Goal: Information Seeking & Learning: Learn about a topic

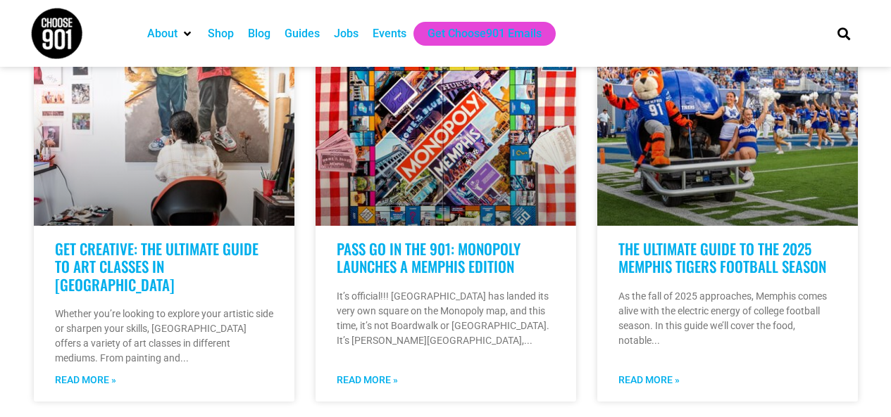
scroll to position [704, 0]
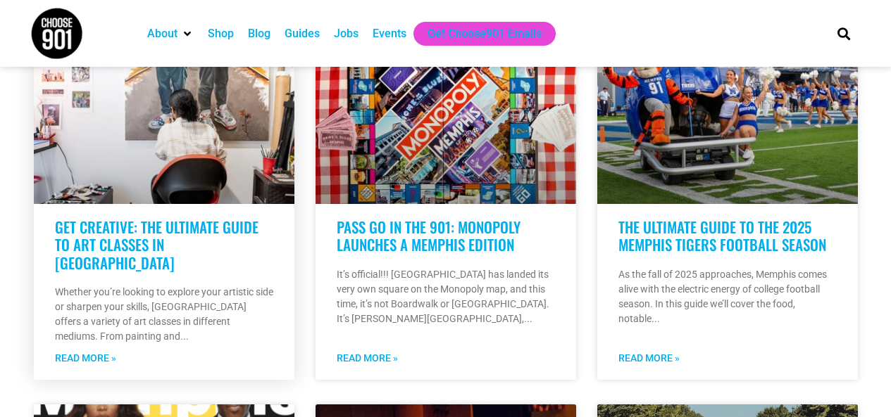
click at [174, 216] on link "Get Creative: The Ultimate Guide to Art Classes in [GEOGRAPHIC_DATA]" at bounding box center [156, 244] width 203 height 57
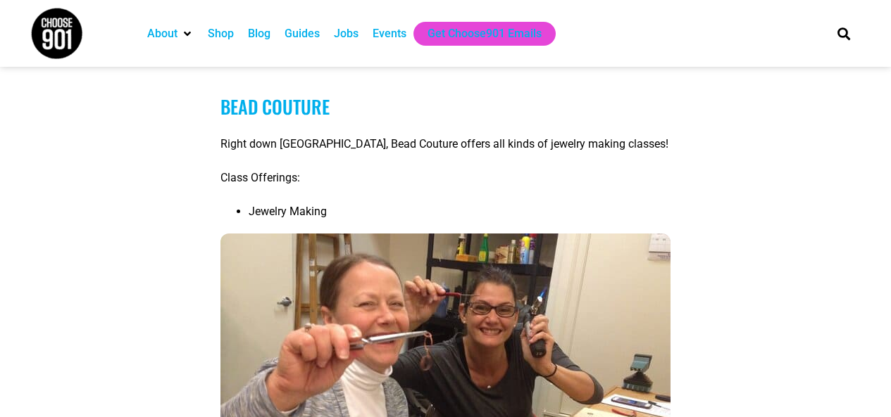
scroll to position [2816, 0]
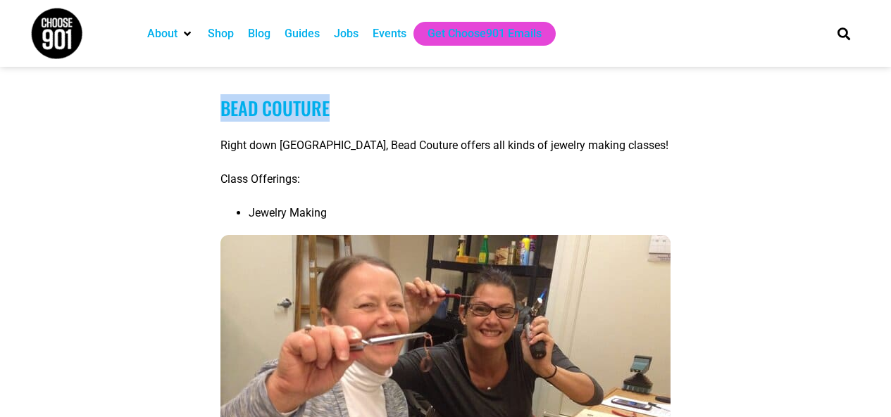
drag, startPoint x: 344, startPoint y: 118, endPoint x: 174, endPoint y: 121, distance: 169.7
copy link "Bead Couture"
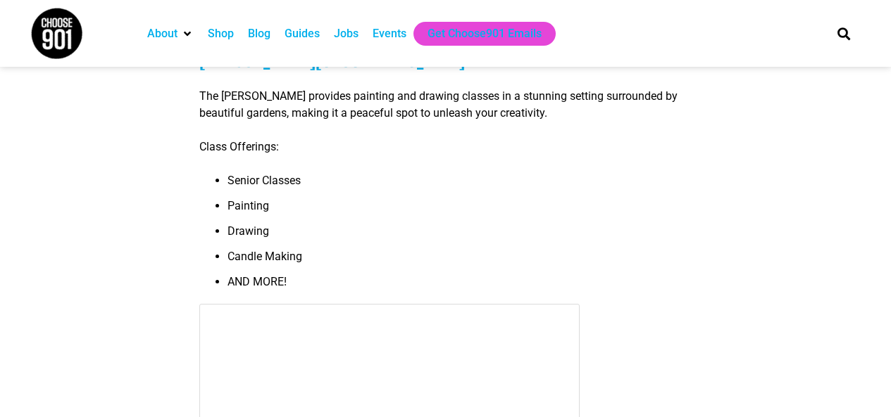
scroll to position [9466, 0]
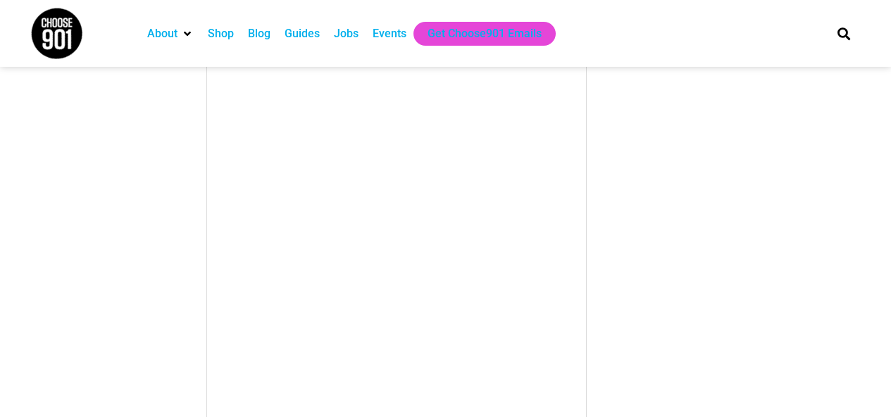
scroll to position [14676, 0]
